Goal: Register for event/course

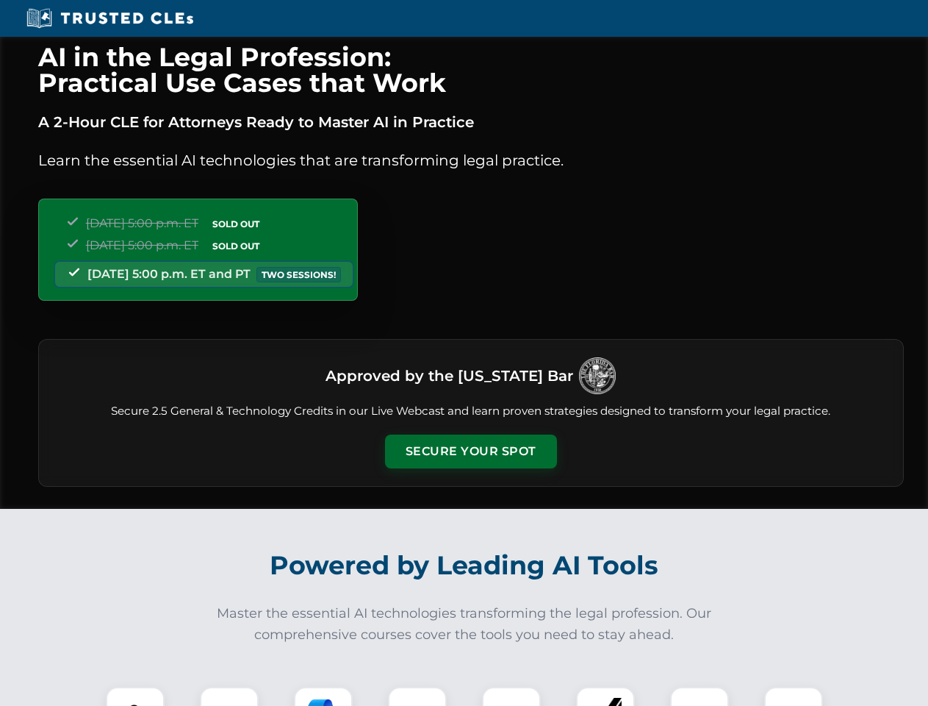
click at [470, 451] on button "Secure Your Spot" at bounding box center [471, 451] width 172 height 34
click at [135, 696] on img at bounding box center [135, 716] width 43 height 43
